Goal: Task Accomplishment & Management: Use online tool/utility

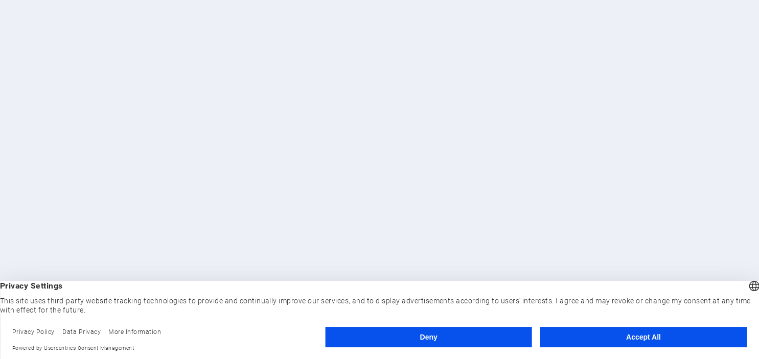
click at [628, 340] on button "Accept All" at bounding box center [643, 337] width 207 height 20
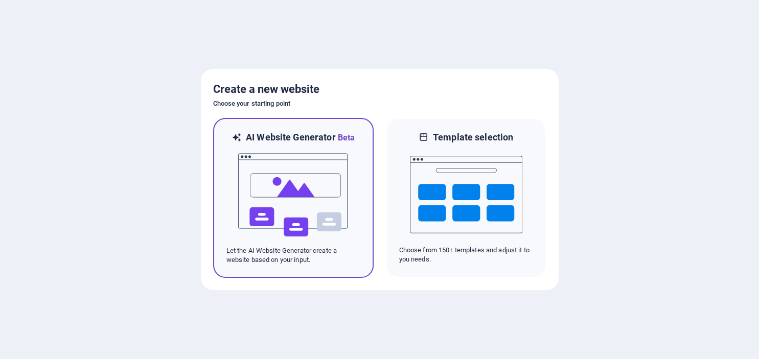
click at [284, 256] on p "Let the AI Website Generator create a website based on your input." at bounding box center [293, 255] width 134 height 18
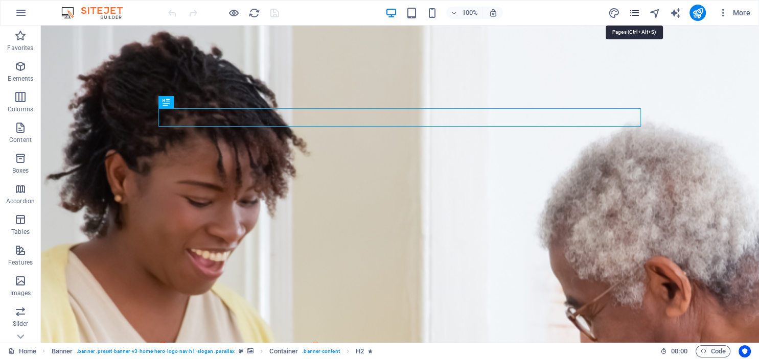
click at [636, 15] on icon "pages" at bounding box center [634, 13] width 12 height 12
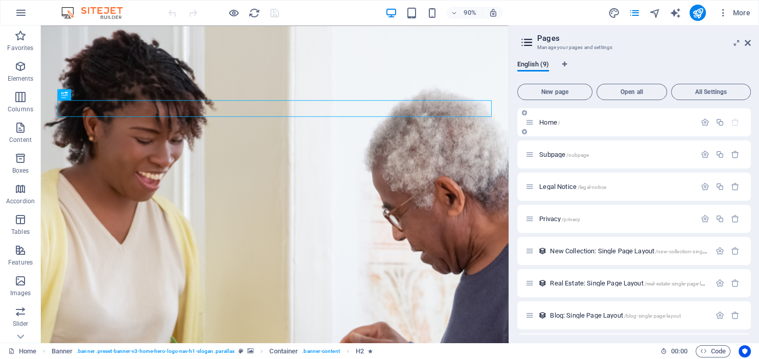
click at [531, 125] on icon at bounding box center [530, 122] width 9 height 9
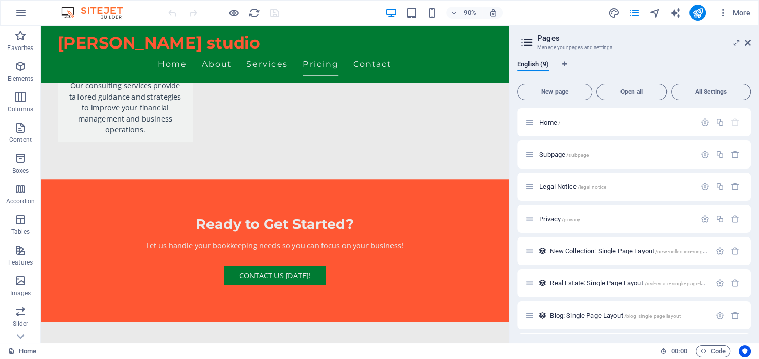
scroll to position [1853, 0]
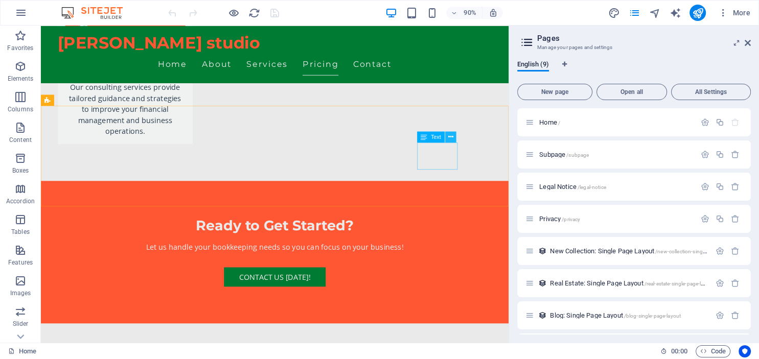
click at [449, 134] on icon at bounding box center [450, 137] width 5 height 10
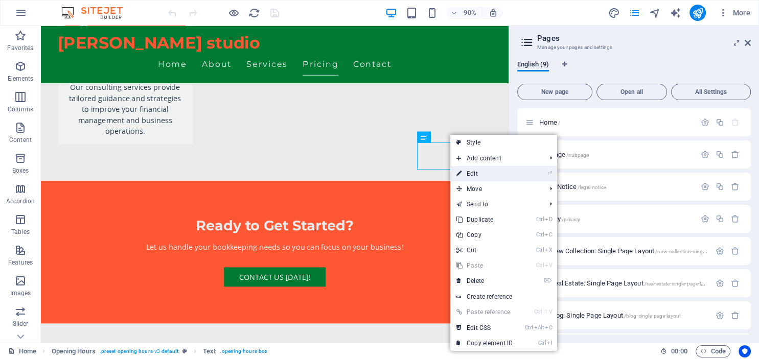
click at [473, 174] on link "⏎ Edit" at bounding box center [484, 173] width 69 height 15
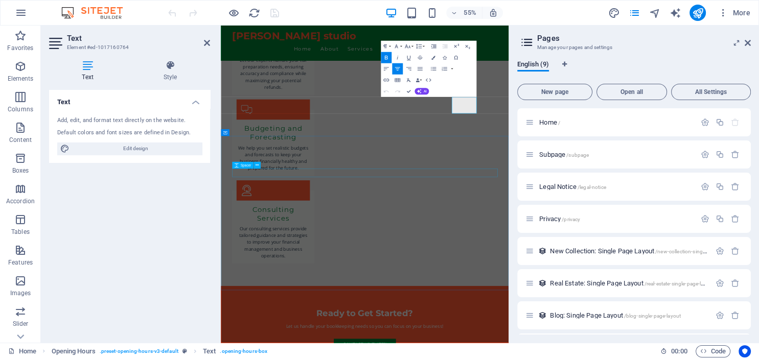
scroll to position [1935, 0]
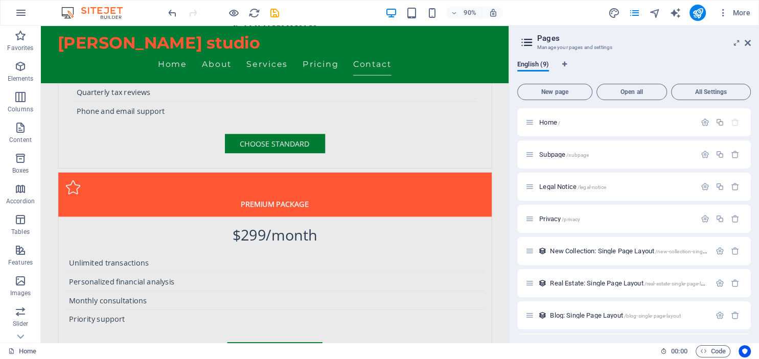
scroll to position [2577, 0]
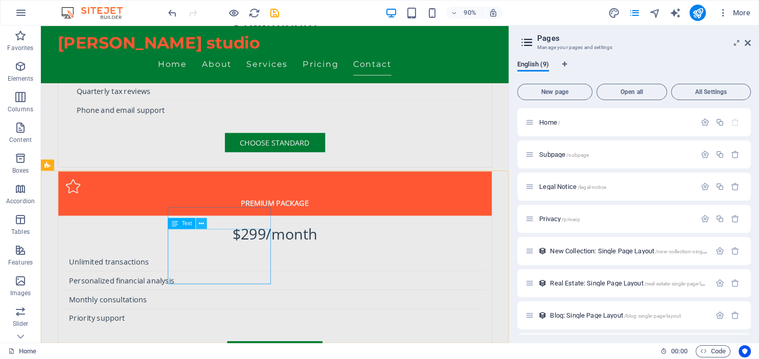
click at [202, 221] on icon at bounding box center [201, 224] width 5 height 10
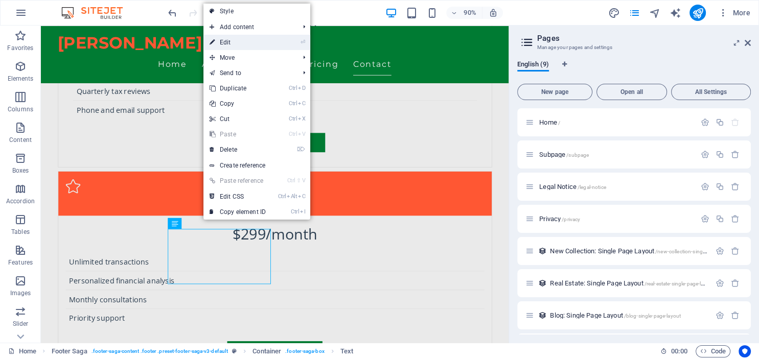
click at [227, 44] on link "⏎ Edit" at bounding box center [237, 42] width 69 height 15
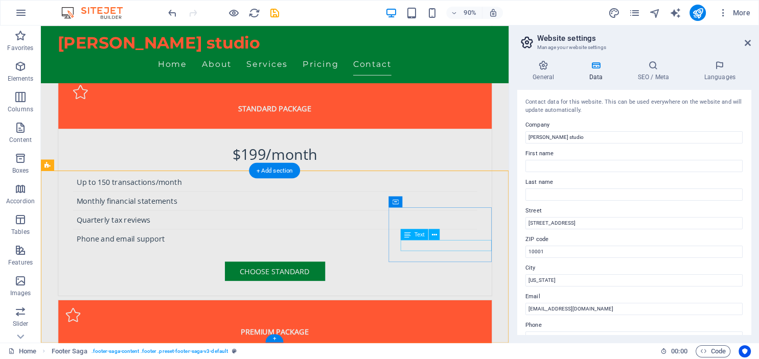
scroll to position [2577, 0]
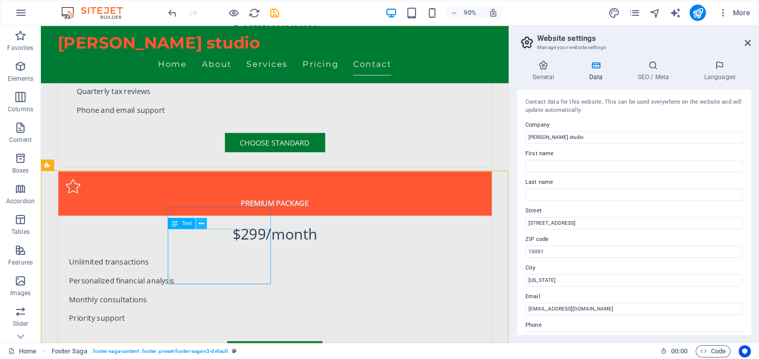
click at [203, 222] on icon at bounding box center [201, 224] width 5 height 10
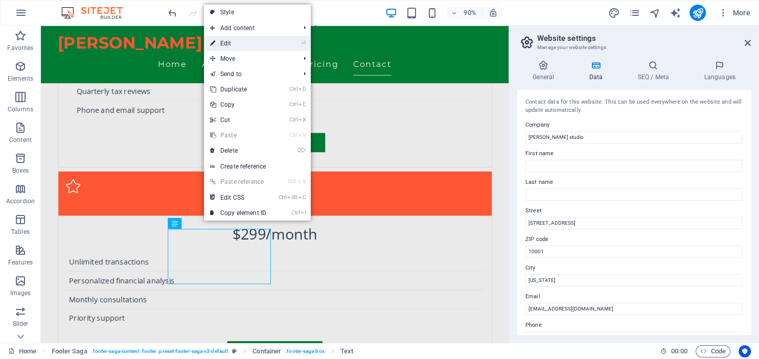
click at [226, 41] on link "⏎ Edit" at bounding box center [238, 43] width 69 height 15
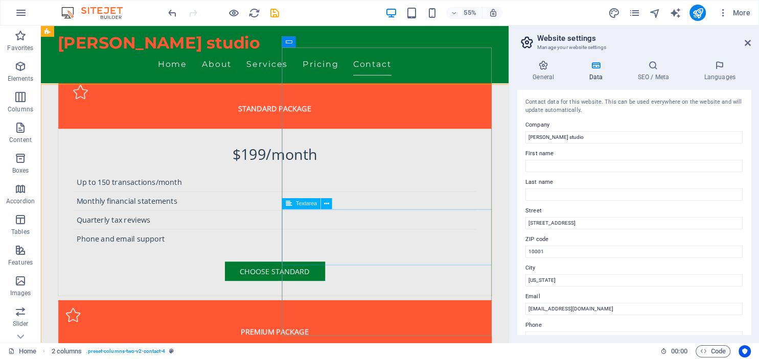
scroll to position [2577, 0]
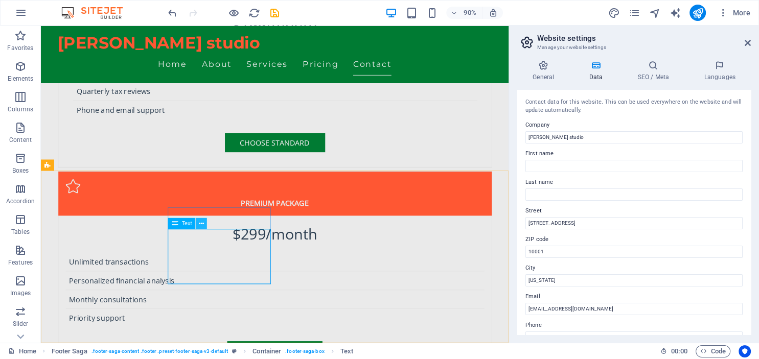
click at [201, 224] on icon at bounding box center [201, 224] width 5 height 10
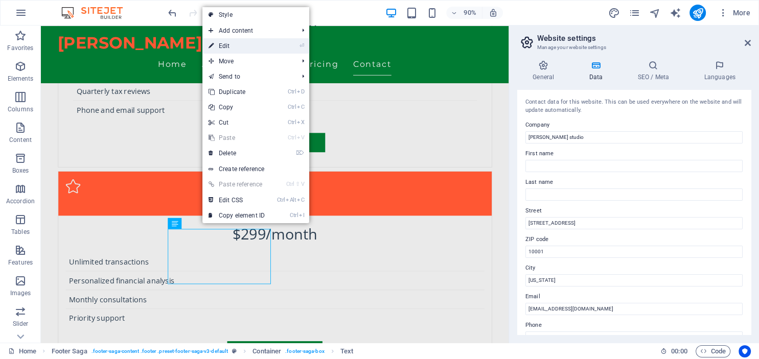
click at [231, 45] on link "⏎ Edit" at bounding box center [236, 45] width 69 height 15
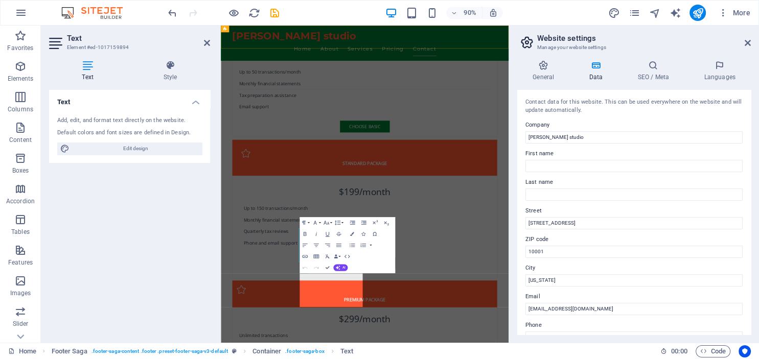
scroll to position [2433, 0]
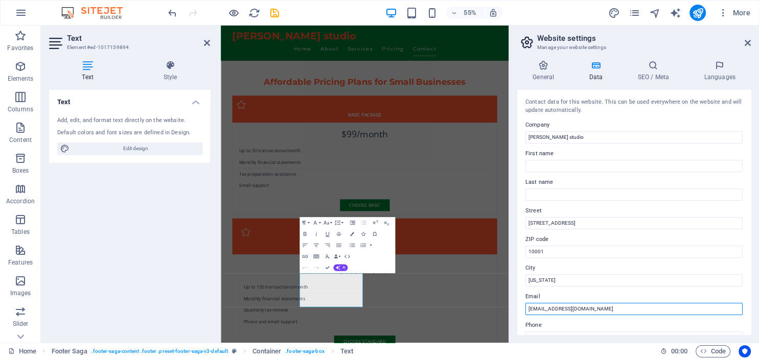
click at [583, 306] on input "[EMAIL_ADDRESS][DOMAIN_NAME]" at bounding box center [634, 309] width 217 height 12
type input "[EMAIL_ADDRESS][PERSON_NAME][DOMAIN_NAME]"
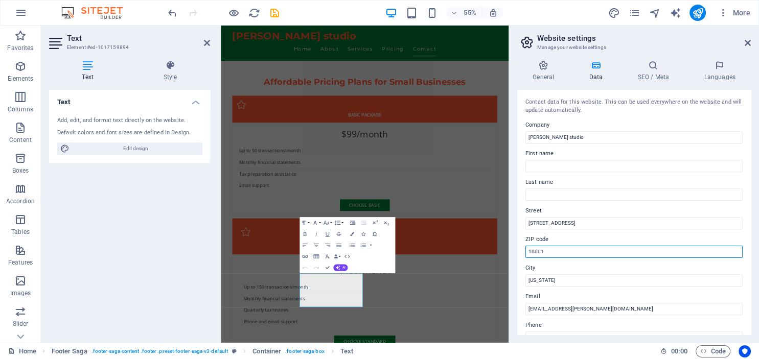
click at [563, 252] on input "10001" at bounding box center [634, 252] width 217 height 12
type input "1"
type input "3904"
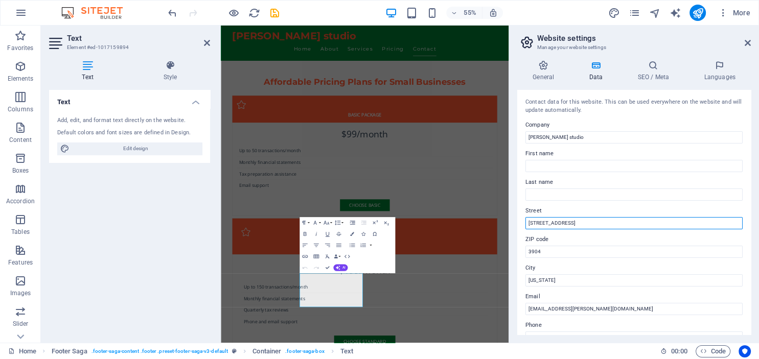
click at [572, 221] on input "[STREET_ADDRESS]" at bounding box center [634, 223] width 217 height 12
type input "1"
type input "[STREET_ADDRESS][PERSON_NAME]"
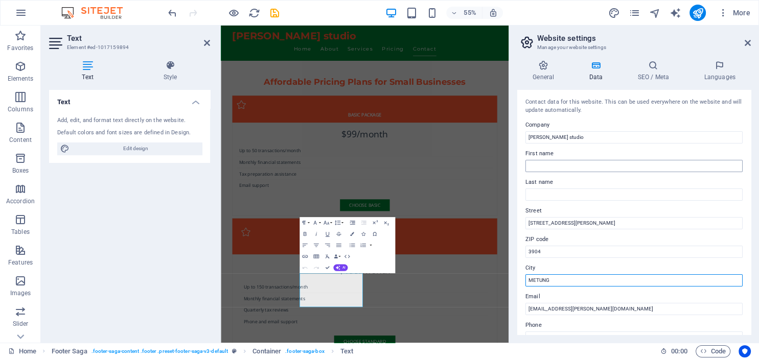
type input "METUNG"
click at [557, 161] on input "First name" at bounding box center [634, 166] width 217 height 12
type input "[PERSON_NAME]"
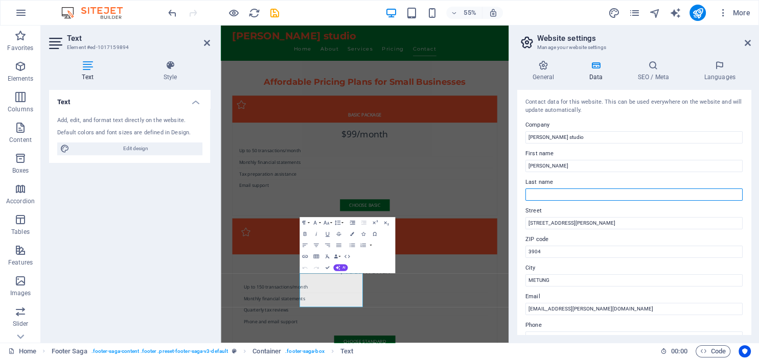
click at [547, 192] on input "Last name" at bounding box center [634, 195] width 217 height 12
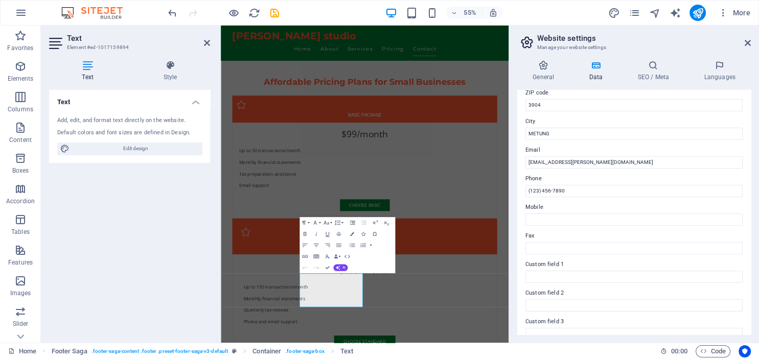
scroll to position [163, 0]
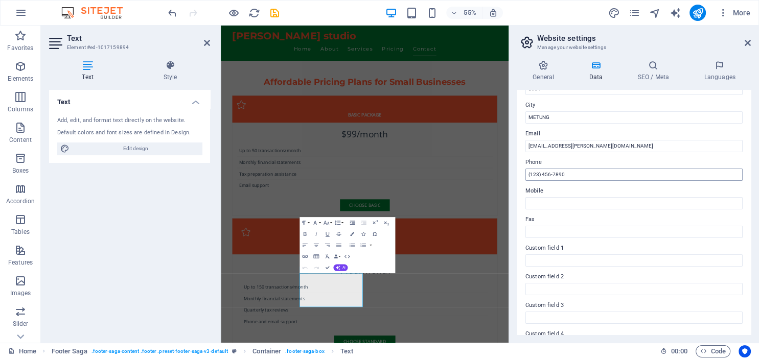
type input "North"
click at [570, 172] on input "(123) 456-7890" at bounding box center [634, 175] width 217 height 12
type input "("
type input "[PHONE_NUMBER]"
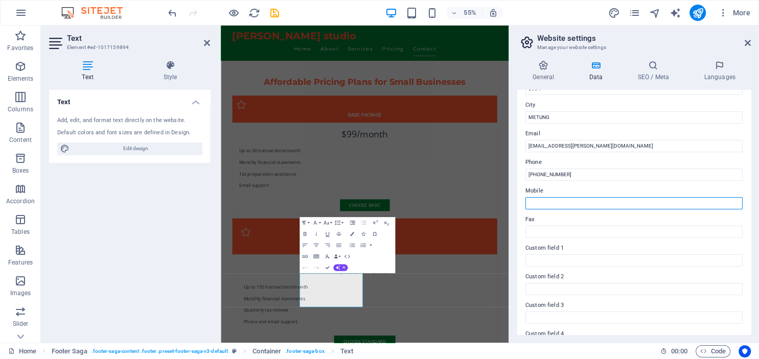
click at [555, 204] on input "Mobile" at bounding box center [634, 203] width 217 height 12
type input "04883 848 950"
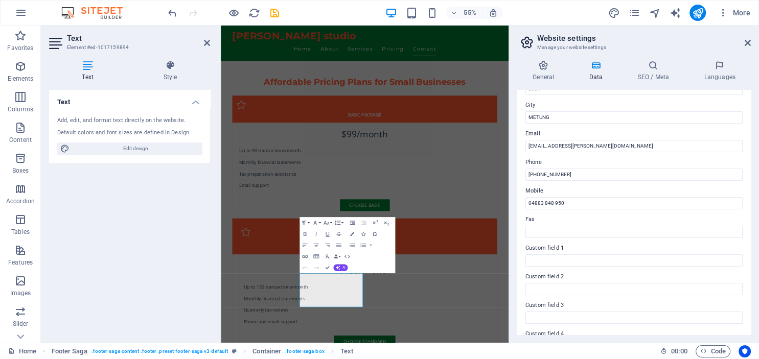
click at [161, 173] on div "Text Add, edit, and format text directly on the website. Default colors and fon…" at bounding box center [129, 212] width 161 height 245
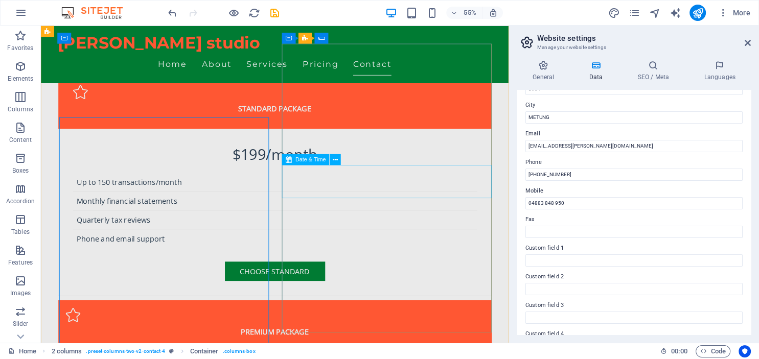
scroll to position [2577, 0]
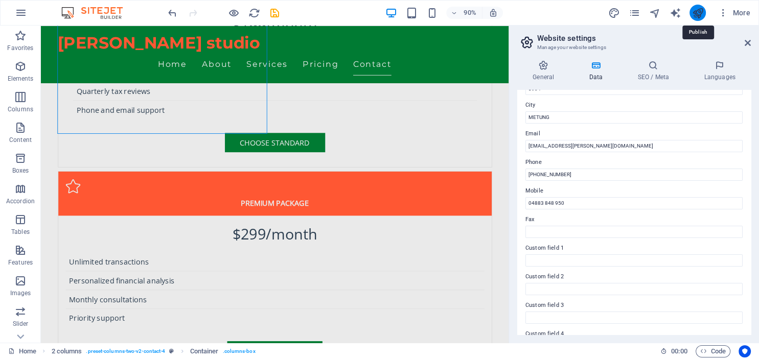
click at [698, 13] on icon "publish" at bounding box center [698, 13] width 12 height 12
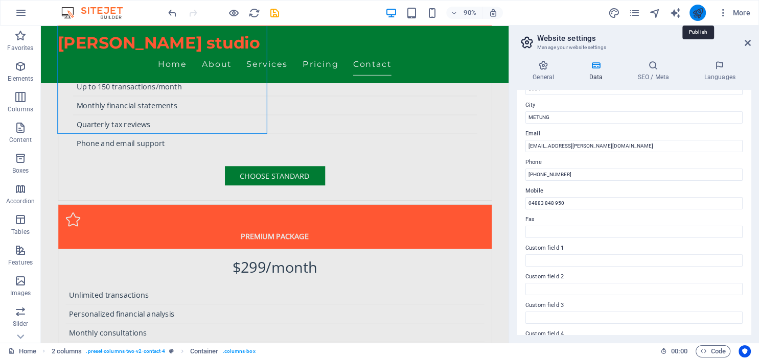
checkbox input "false"
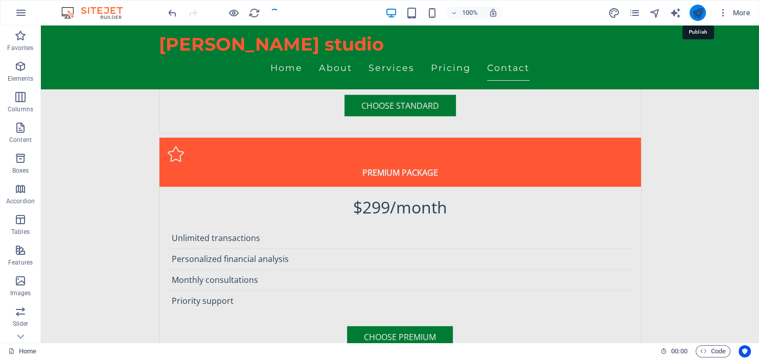
click at [698, 13] on icon "publish" at bounding box center [698, 13] width 12 height 12
click at [694, 14] on icon "publish" at bounding box center [698, 13] width 12 height 12
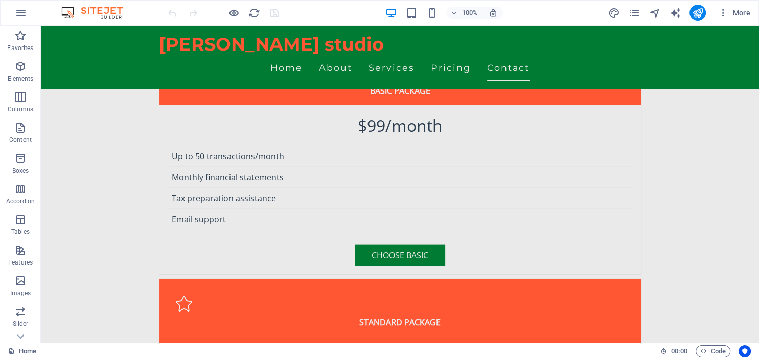
scroll to position [2156, 0]
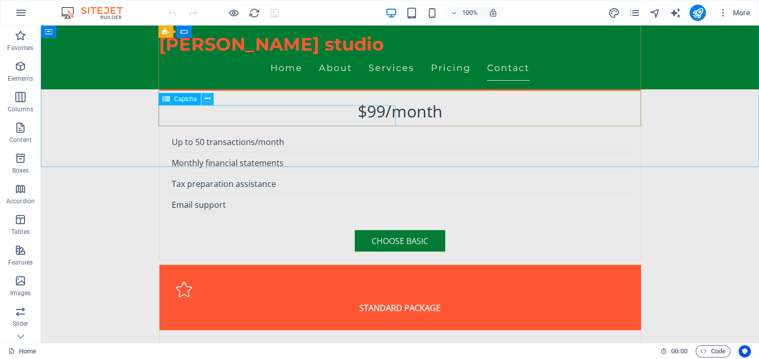
click at [206, 98] on icon at bounding box center [208, 99] width 6 height 11
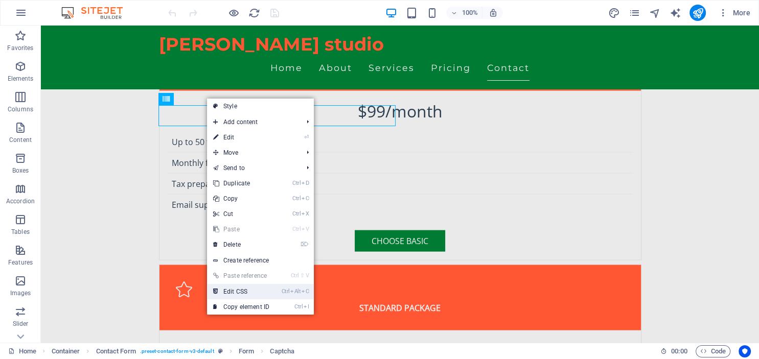
click at [241, 290] on link "Ctrl Alt C Edit CSS" at bounding box center [241, 291] width 69 height 15
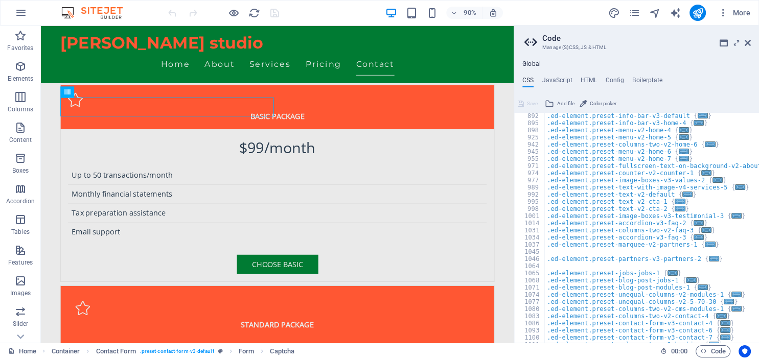
scroll to position [607, 0]
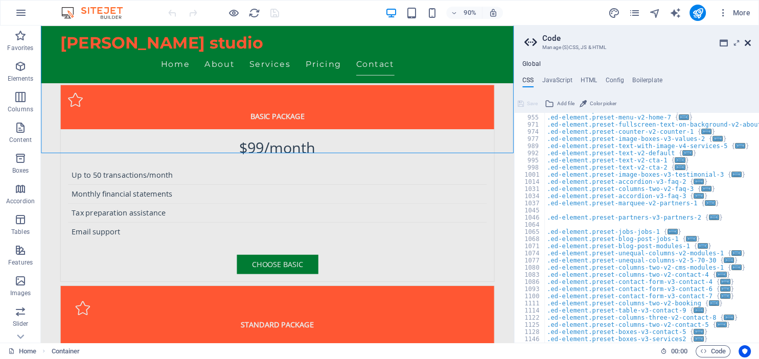
click at [749, 44] on icon at bounding box center [748, 43] width 6 height 8
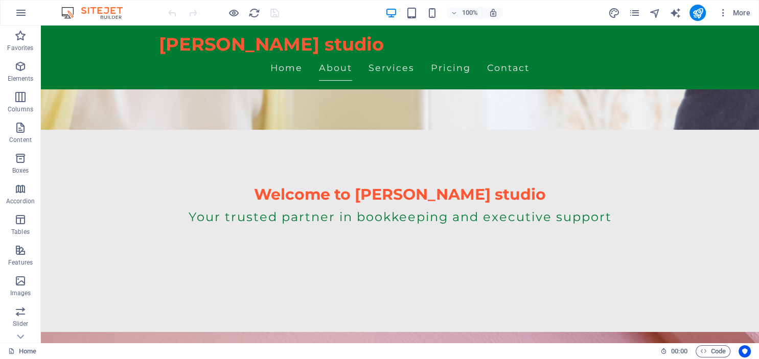
scroll to position [0, 0]
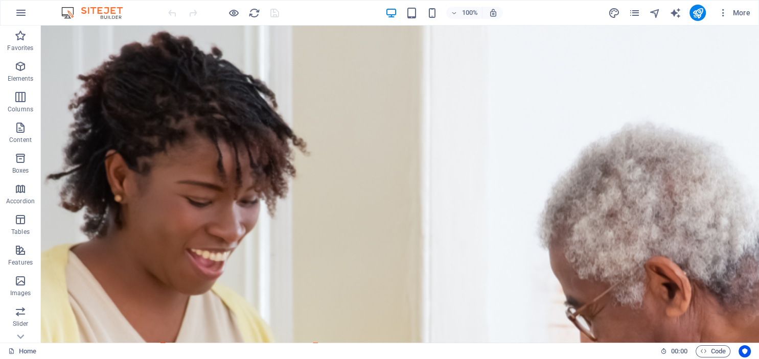
drag, startPoint x: 756, startPoint y: 38, endPoint x: 749, endPoint y: 49, distance: 12.8
click at [676, 13] on icon "text_generator" at bounding box center [675, 13] width 12 height 12
select select "English"
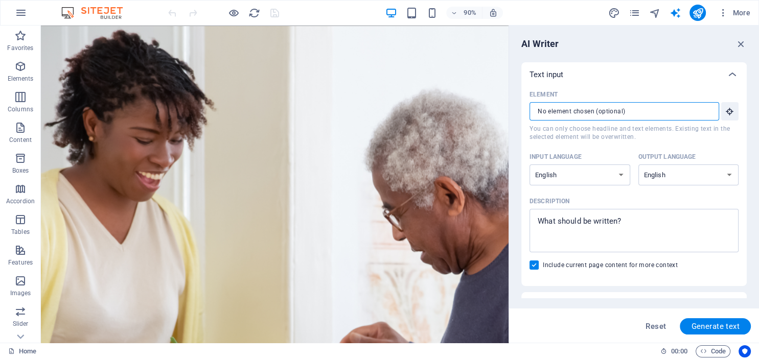
click at [563, 111] on input "Element ​ You can only choose headline and text elements. Existing text in the …" at bounding box center [621, 111] width 183 height 18
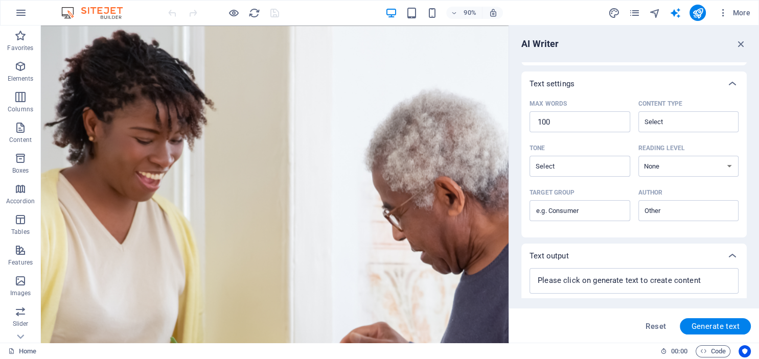
scroll to position [248, 0]
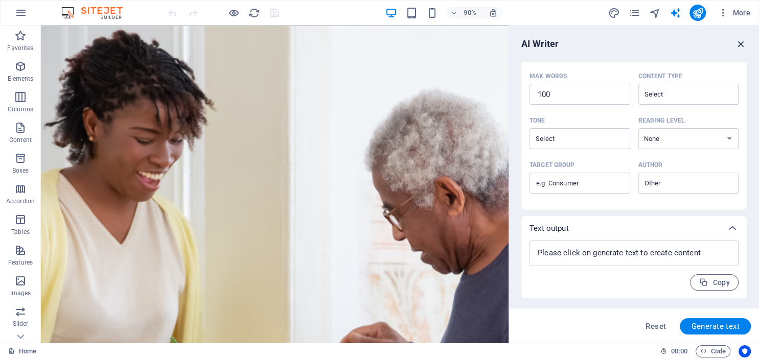
click at [739, 42] on icon "button" at bounding box center [741, 43] width 11 height 11
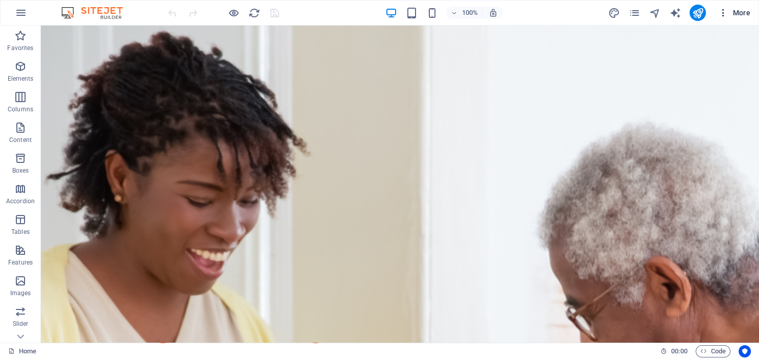
click at [732, 13] on span "More" at bounding box center [734, 13] width 32 height 10
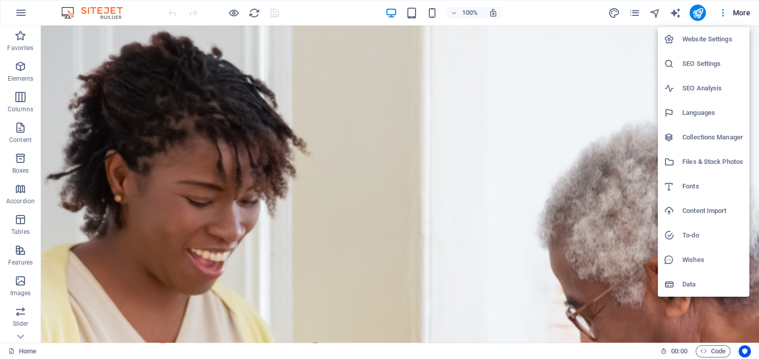
click at [704, 41] on h6 "Website Settings" at bounding box center [712, 39] width 61 height 12
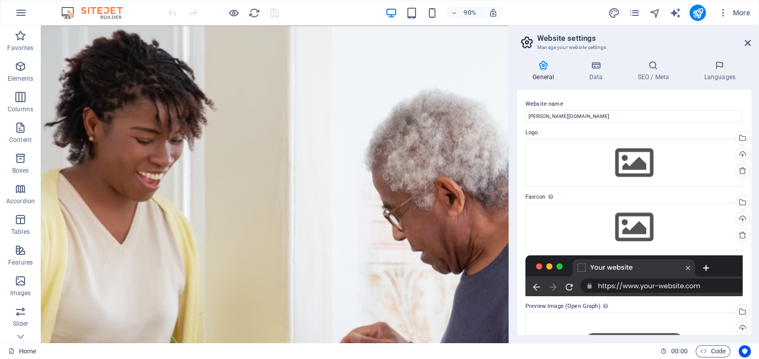
scroll to position [103, 0]
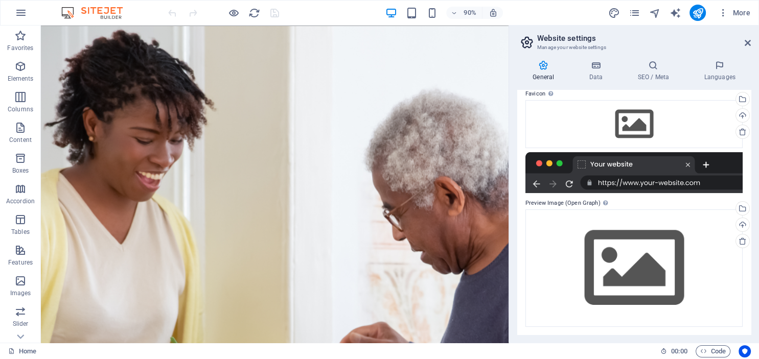
click at [638, 183] on div at bounding box center [634, 172] width 217 height 41
click at [658, 183] on div at bounding box center [634, 172] width 217 height 41
click at [641, 258] on div "Drag files here, click to choose files or select files from Files or our free s…" at bounding box center [634, 268] width 217 height 117
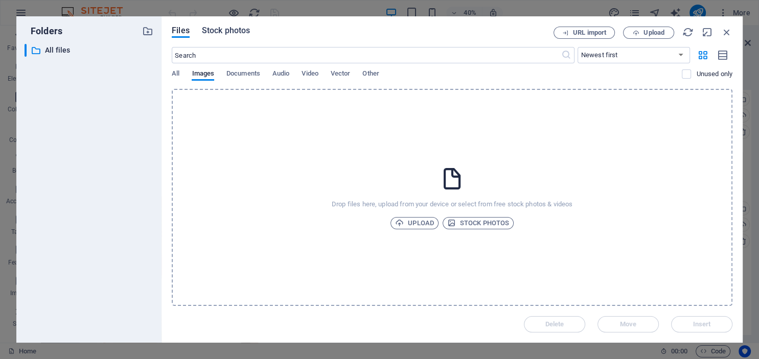
click at [217, 30] on span "Stock photos" at bounding box center [226, 31] width 48 height 12
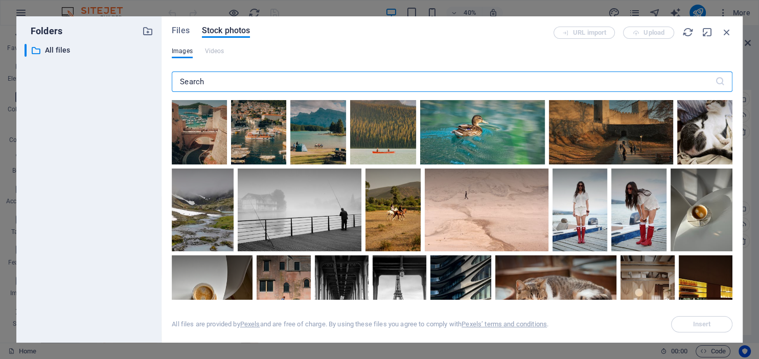
scroll to position [1375, 0]
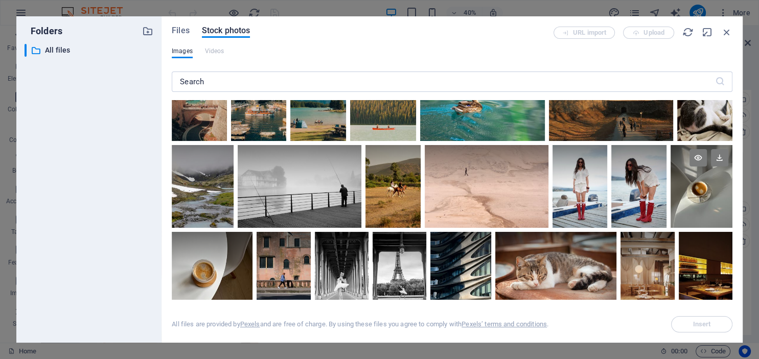
click at [701, 183] on div at bounding box center [702, 165] width 62 height 41
click at [701, 324] on span "Insert" at bounding box center [702, 325] width 18 height 6
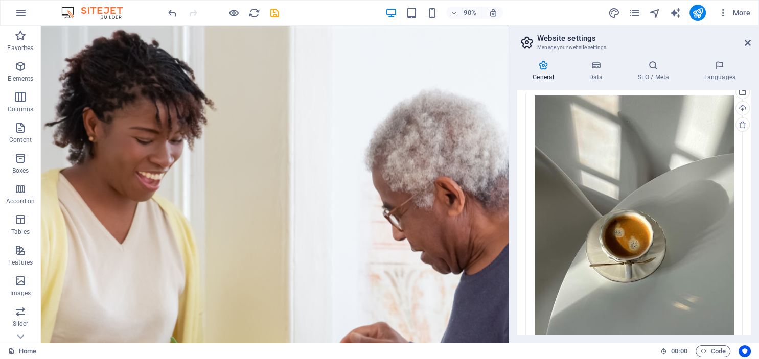
scroll to position [243, 0]
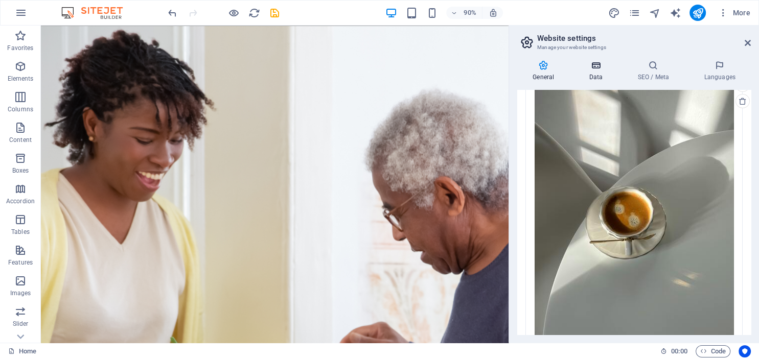
click at [595, 67] on icon at bounding box center [596, 65] width 44 height 10
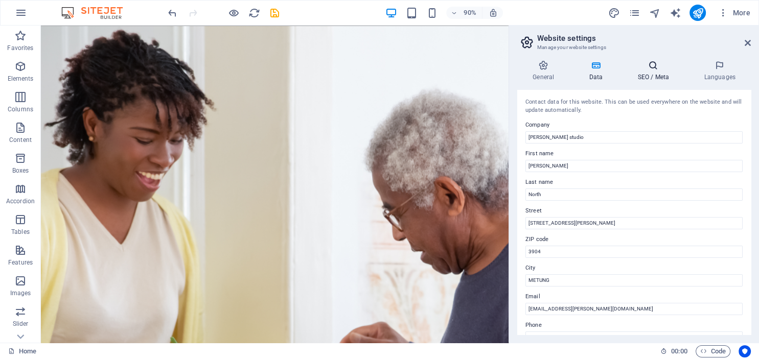
click at [655, 78] on h4 "SEO / Meta" at bounding box center [655, 70] width 66 height 21
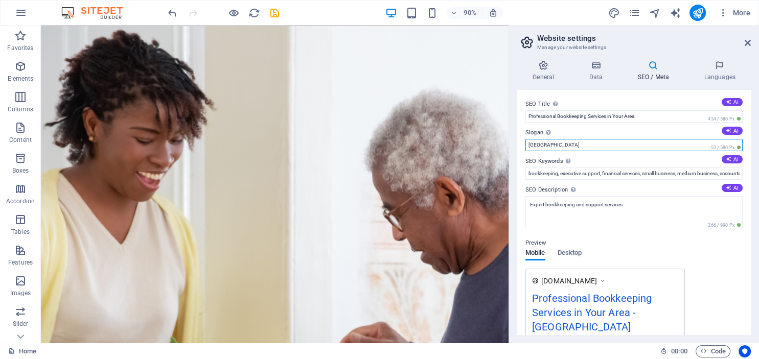
click at [590, 143] on input "[GEOGRAPHIC_DATA]" at bounding box center [634, 145] width 217 height 12
type input "B"
type input "T"
type input "Business Services in House"
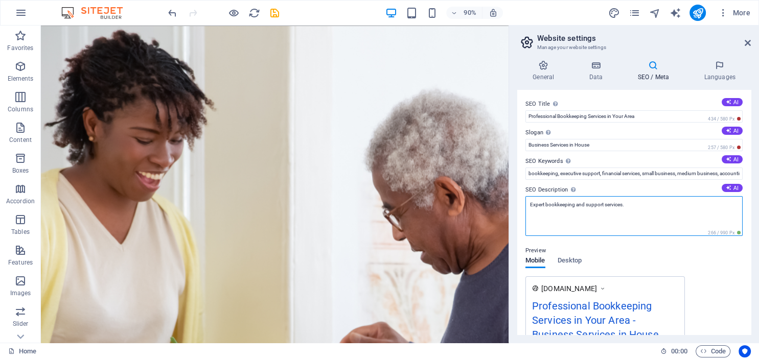
click at [585, 203] on textarea "Expert bookkeeping and support services." at bounding box center [634, 216] width 217 height 40
click at [652, 203] on textarea "Expert bookkeeping and executive support services." at bounding box center [634, 216] width 217 height 40
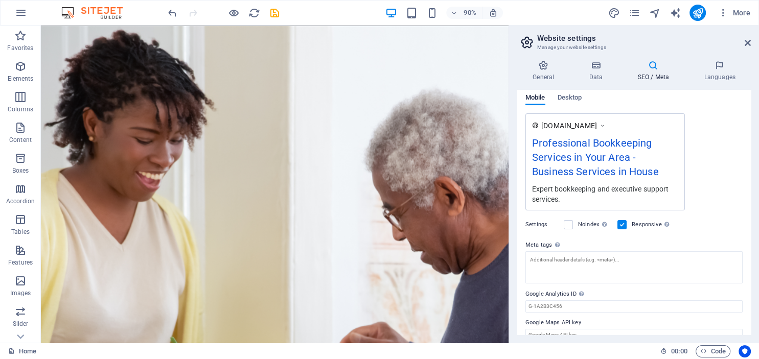
scroll to position [177, 0]
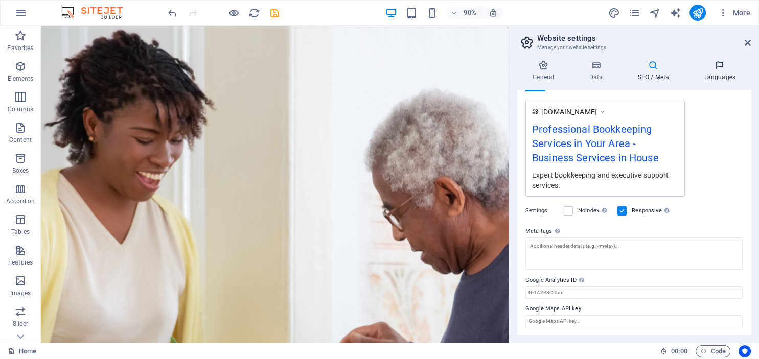
type textarea "Expert bookkeeping and executive support services."
click at [715, 69] on icon at bounding box center [720, 65] width 62 height 10
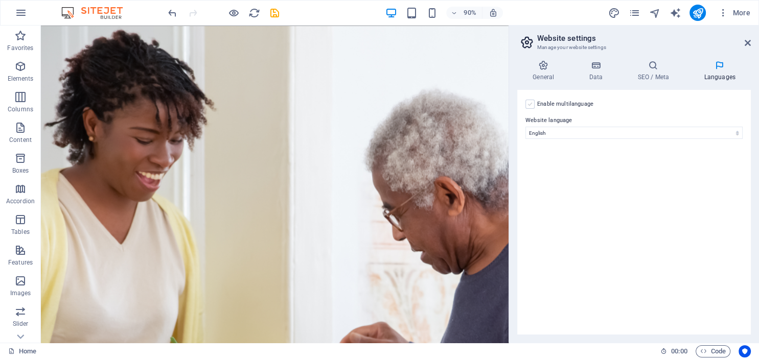
click at [533, 105] on label at bounding box center [530, 104] width 9 height 9
click at [0, 0] on input "Enable multilanguage To disable multilanguage delete all languages until only o…" at bounding box center [0, 0] width 0 height 0
select select
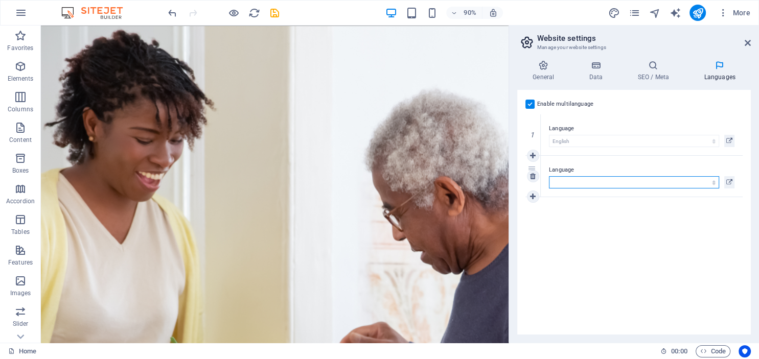
click at [549, 176] on select "Abkhazian Afar Afrikaans Akan Albanian Amharic Arabic Aragonese Armenian Assame…" at bounding box center [634, 182] width 170 height 12
click at [572, 226] on div "Enable multilanguage To disable multilanguage delete all languages until only o…" at bounding box center [634, 212] width 234 height 245
click at [528, 102] on label at bounding box center [530, 104] width 9 height 9
click at [0, 0] on input "Enable multilanguage To disable multilanguage delete all languages until only o…" at bounding box center [0, 0] width 0 height 0
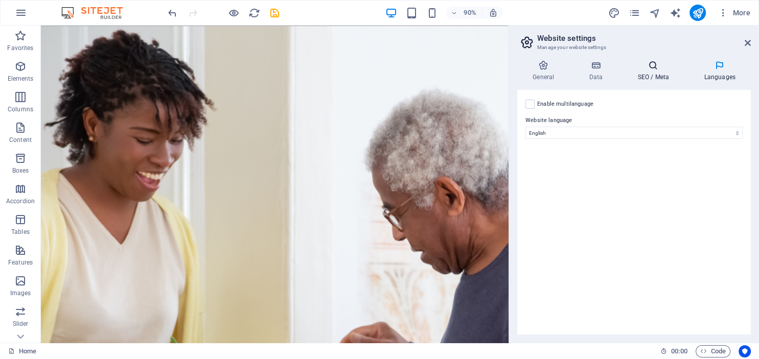
click at [658, 71] on icon at bounding box center [653, 65] width 62 height 10
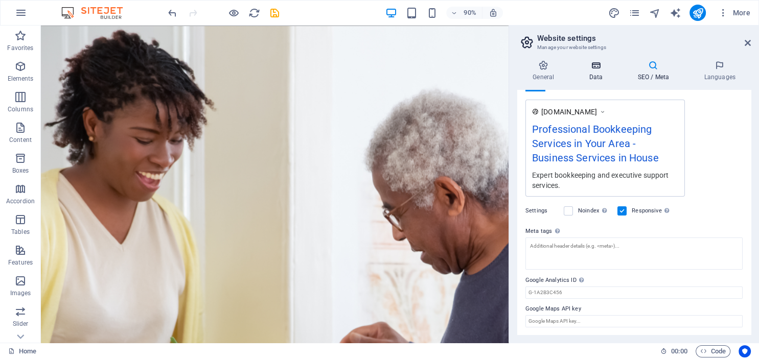
click at [600, 80] on h4 "Data" at bounding box center [598, 70] width 49 height 21
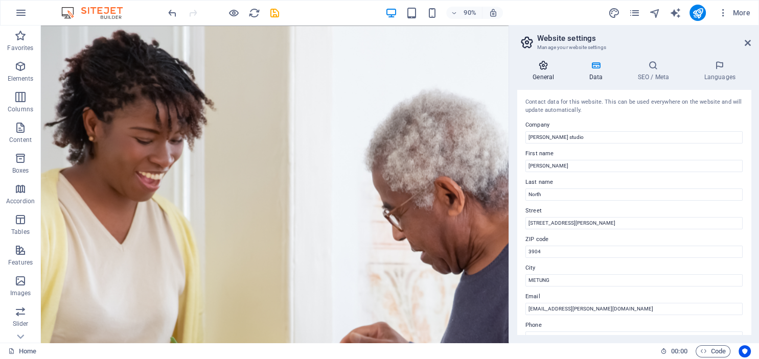
click at [545, 75] on h4 "General" at bounding box center [545, 70] width 56 height 21
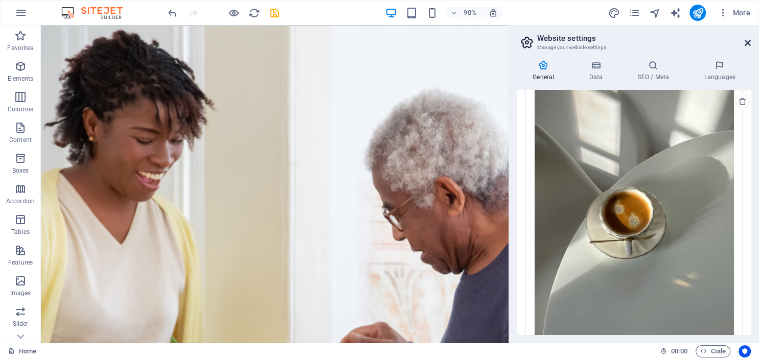
click at [745, 42] on icon at bounding box center [748, 43] width 6 height 8
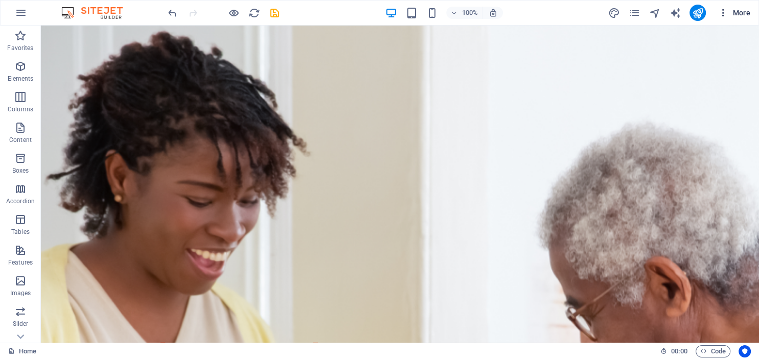
click at [735, 14] on span "More" at bounding box center [734, 13] width 32 height 10
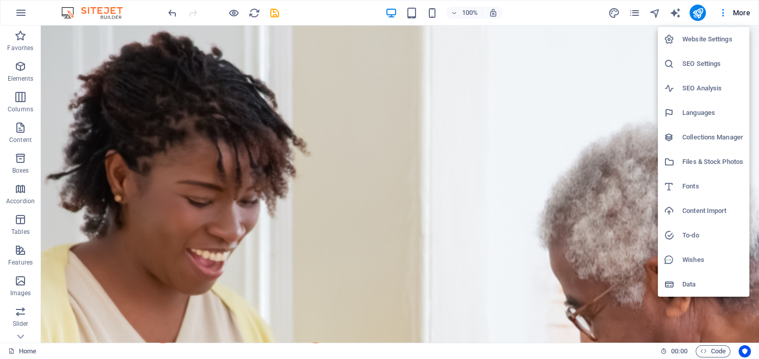
click at [480, 204] on div at bounding box center [379, 179] width 759 height 359
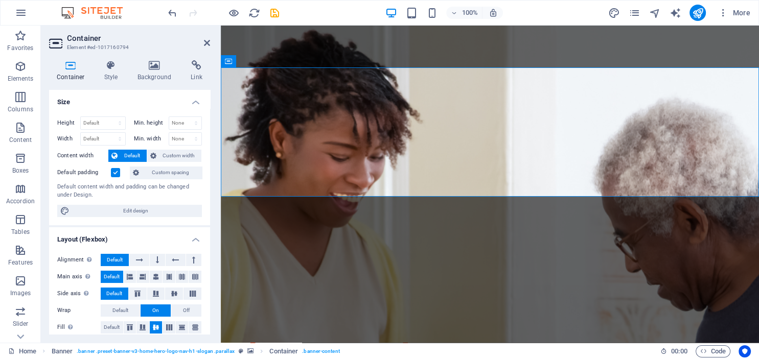
click at [285, 211] on figure at bounding box center [490, 184] width 538 height 317
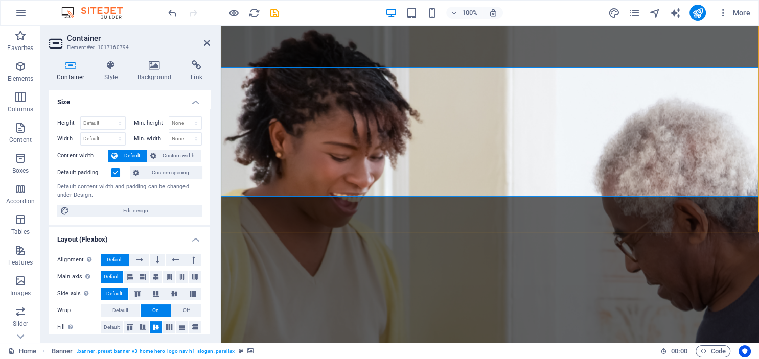
click at [285, 211] on figure at bounding box center [490, 184] width 538 height 317
select select "vh"
select select "header"
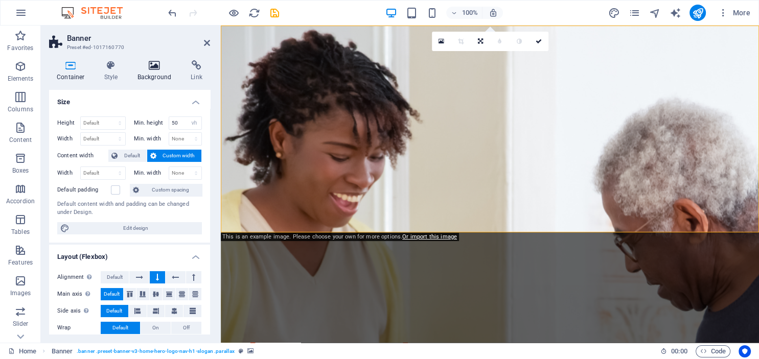
click at [154, 69] on icon at bounding box center [155, 65] width 50 height 10
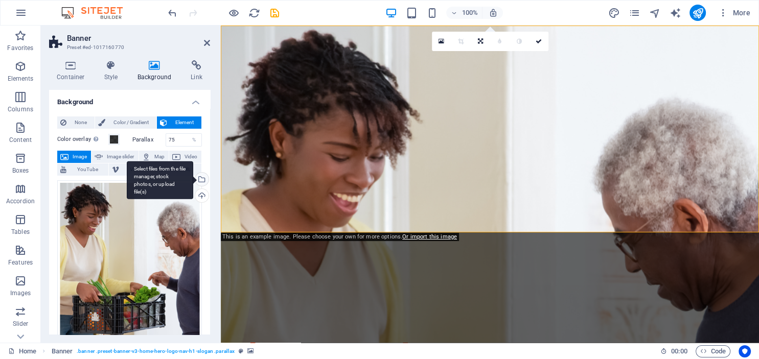
click at [201, 177] on div "Select files from the file manager, stock photos, or upload file(s)" at bounding box center [200, 180] width 15 height 15
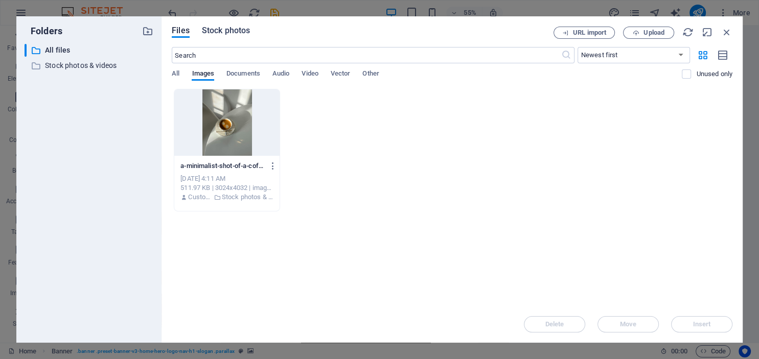
click at [222, 32] on span "Stock photos" at bounding box center [226, 31] width 48 height 12
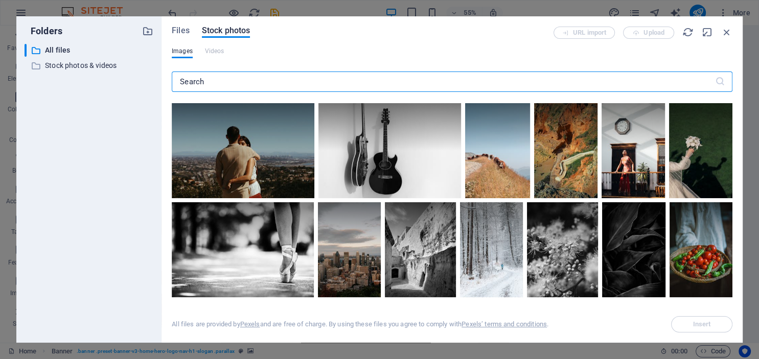
scroll to position [1710, 0]
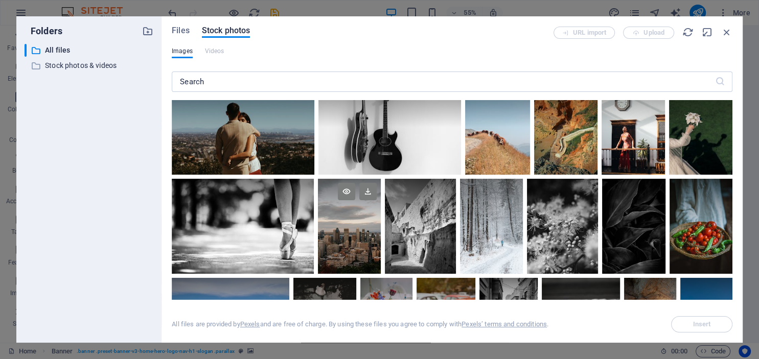
click at [352, 257] on div at bounding box center [349, 226] width 63 height 95
click at [705, 328] on span "Insert" at bounding box center [702, 325] width 18 height 6
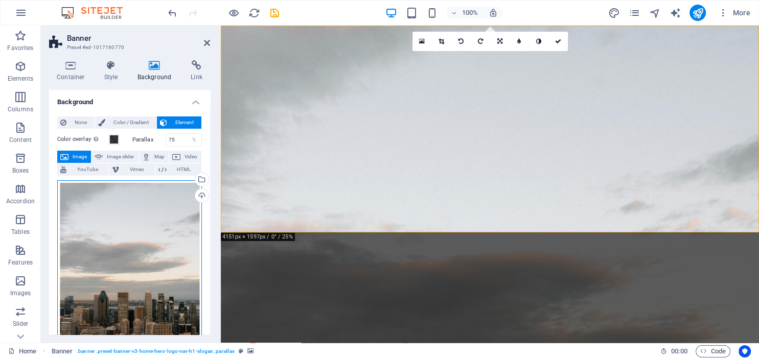
click at [130, 274] on div "Drag files here, click to choose files or select files from Files or our free s…" at bounding box center [129, 287] width 145 height 215
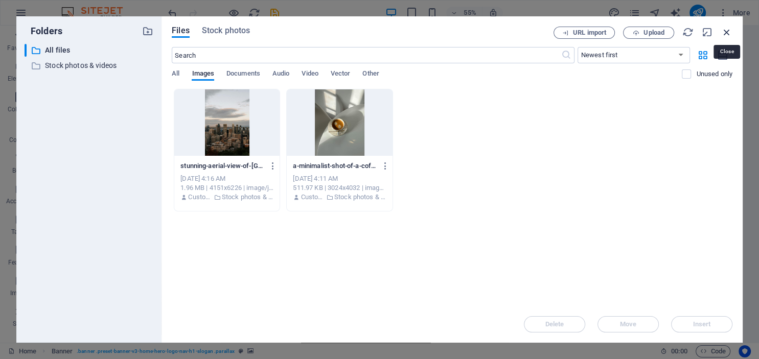
click at [727, 32] on icon "button" at bounding box center [726, 32] width 11 height 11
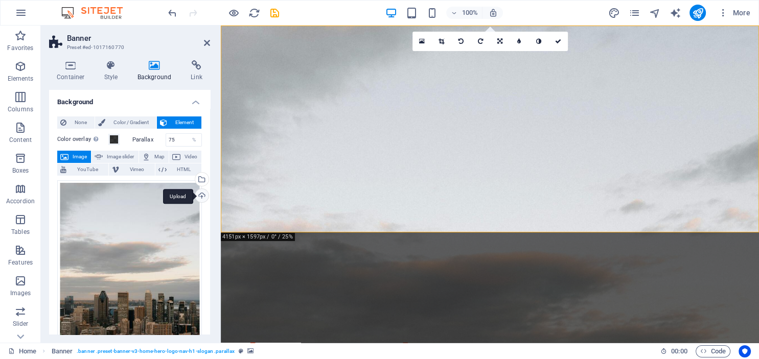
click at [198, 196] on div "Upload" at bounding box center [200, 196] width 15 height 15
click at [700, 12] on icon "publish" at bounding box center [698, 13] width 12 height 12
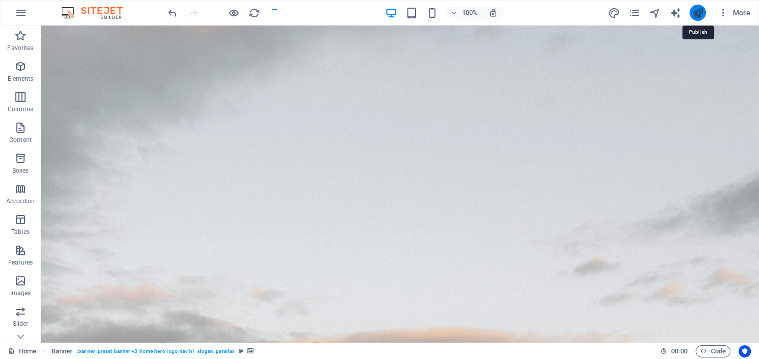
checkbox input "false"
